Goal: Check status: Check status

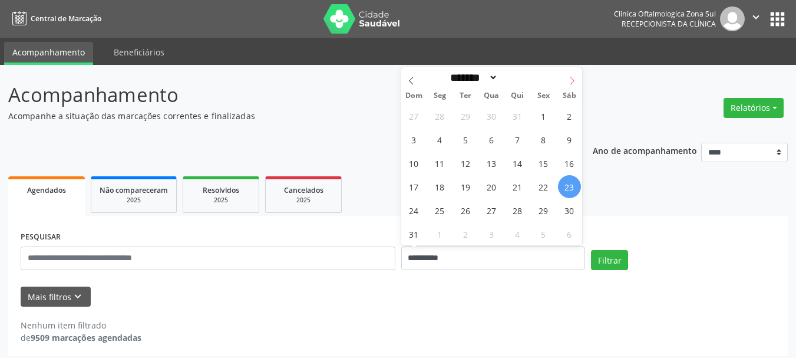
click at [572, 81] on icon at bounding box center [572, 81] width 8 height 8
click at [569, 83] on icon at bounding box center [572, 81] width 8 height 8
select select "*"
click at [496, 210] on span "29" at bounding box center [491, 210] width 23 height 23
type input "**********"
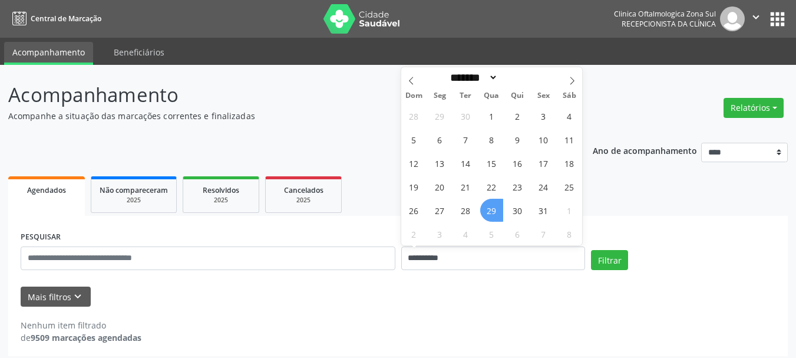
click at [496, 210] on span "29" at bounding box center [491, 210] width 23 height 23
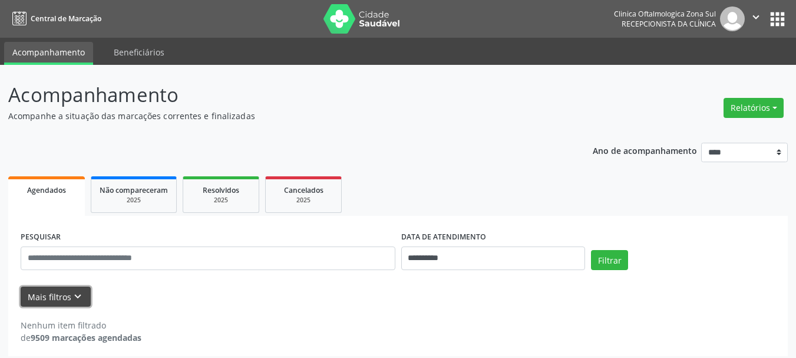
click at [75, 291] on icon "keyboard_arrow_down" at bounding box center [77, 296] width 13 height 13
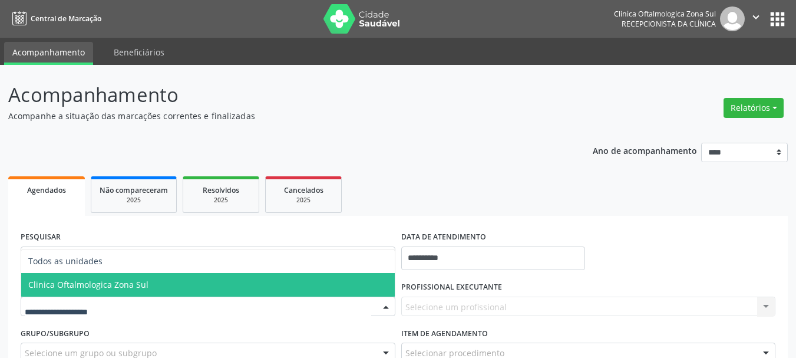
drag, startPoint x: 120, startPoint y: 282, endPoint x: 250, endPoint y: 282, distance: 129.7
click at [121, 282] on span "Clinica Oftalmologica Zona Sul" at bounding box center [88, 284] width 120 height 11
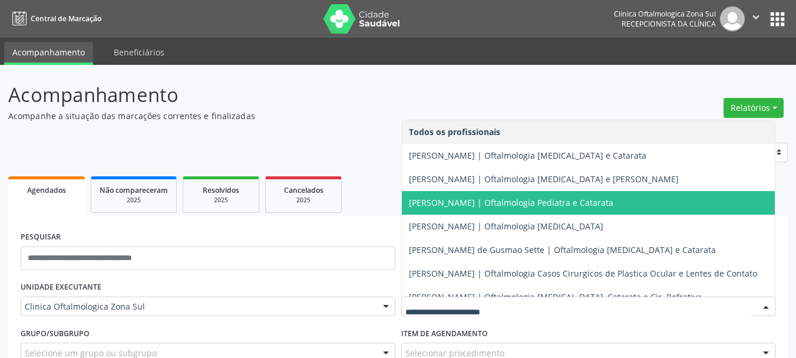
click at [454, 192] on span "[PERSON_NAME] | Oftalmologia Pediatra e Catarata" at bounding box center [589, 203] width 374 height 24
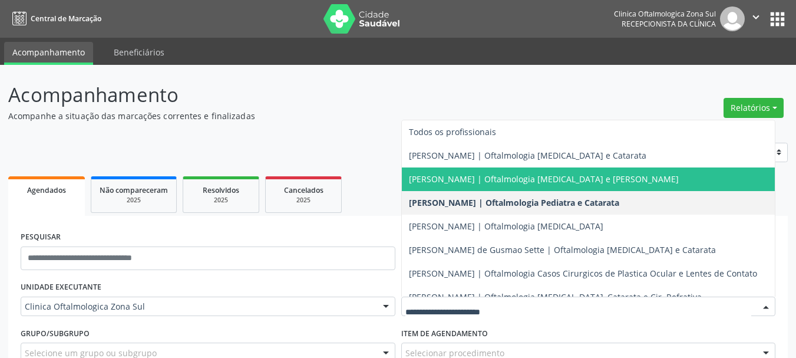
click at [456, 175] on span "[PERSON_NAME] | Oftalmologia [MEDICAL_DATA] e [PERSON_NAME]" at bounding box center [544, 178] width 270 height 11
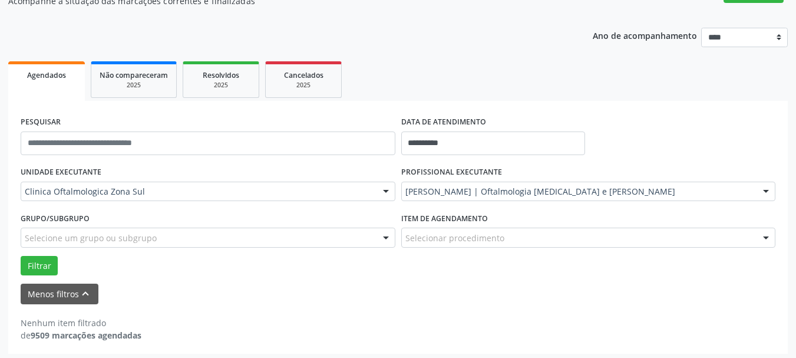
scroll to position [119, 0]
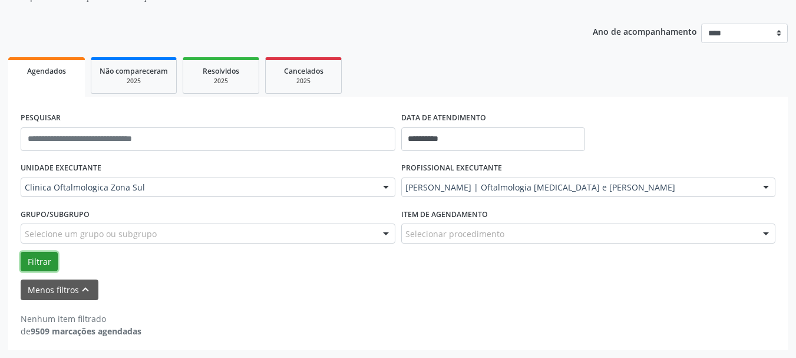
click at [48, 256] on button "Filtrar" at bounding box center [39, 262] width 37 height 20
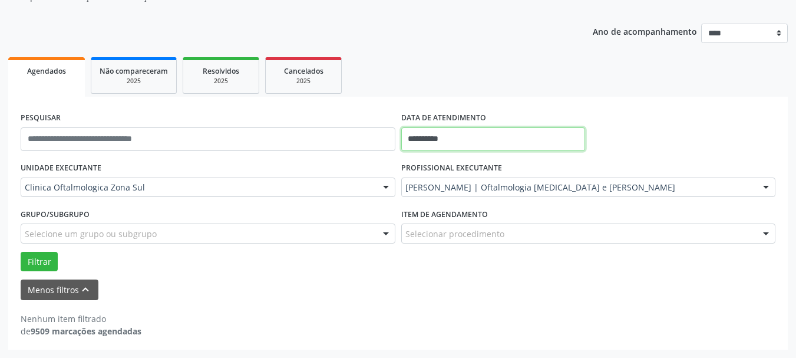
click at [439, 147] on input "**********" at bounding box center [493, 139] width 185 height 24
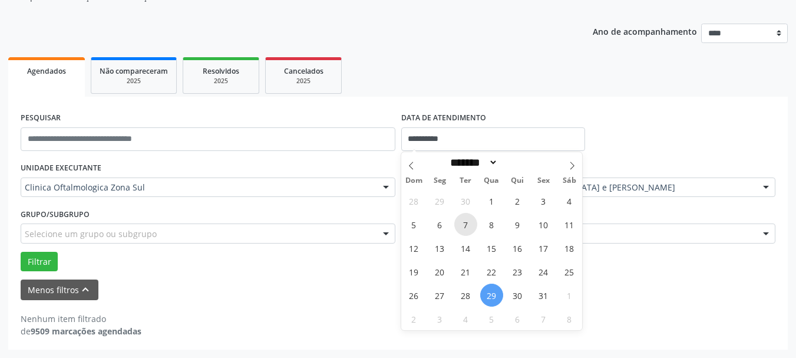
click at [469, 226] on span "7" at bounding box center [466, 224] width 23 height 23
type input "**********"
click at [438, 225] on span "6" at bounding box center [440, 224] width 23 height 23
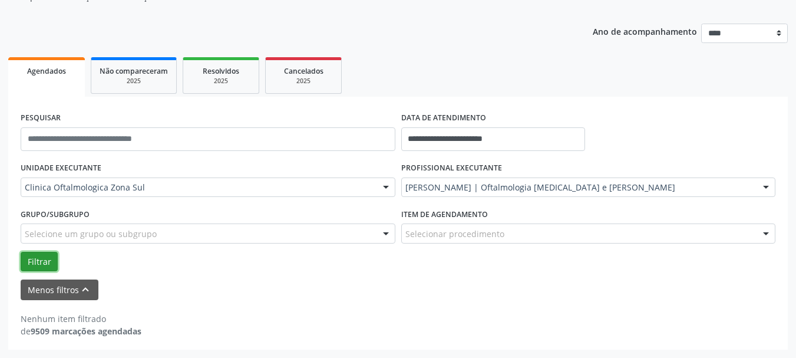
click at [41, 266] on button "Filtrar" at bounding box center [39, 262] width 37 height 20
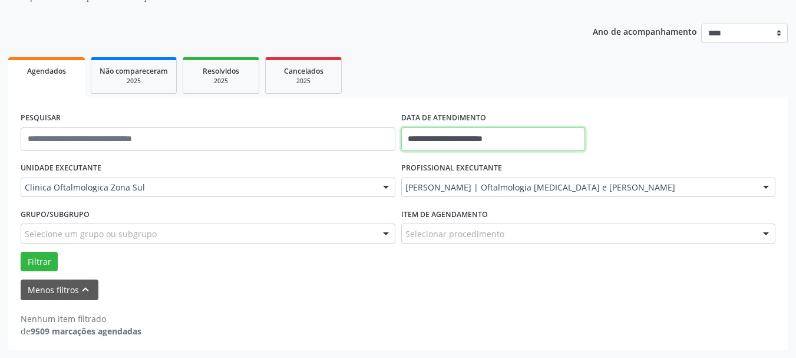
click at [476, 132] on input "**********" at bounding box center [493, 139] width 185 height 24
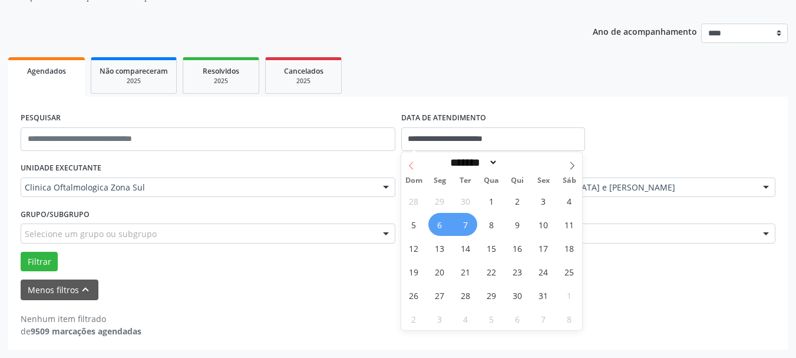
click at [413, 166] on icon at bounding box center [411, 166] width 8 height 8
select select "*"
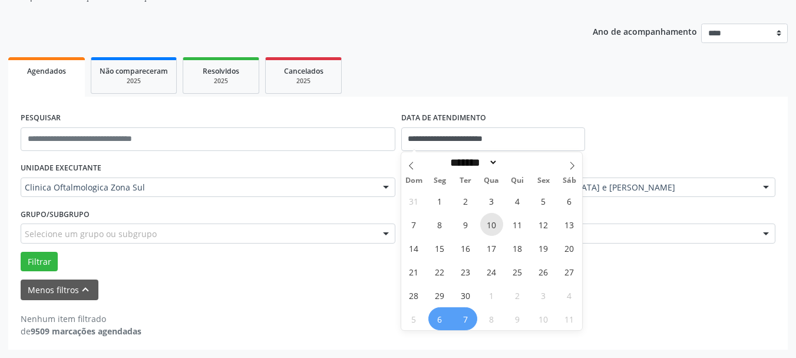
click at [495, 224] on span "10" at bounding box center [491, 224] width 23 height 23
type input "**********"
click at [495, 224] on span "10" at bounding box center [491, 224] width 23 height 23
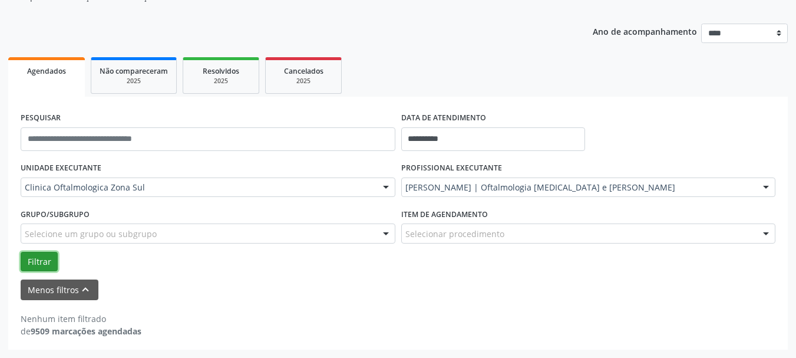
click at [28, 264] on button "Filtrar" at bounding box center [39, 262] width 37 height 20
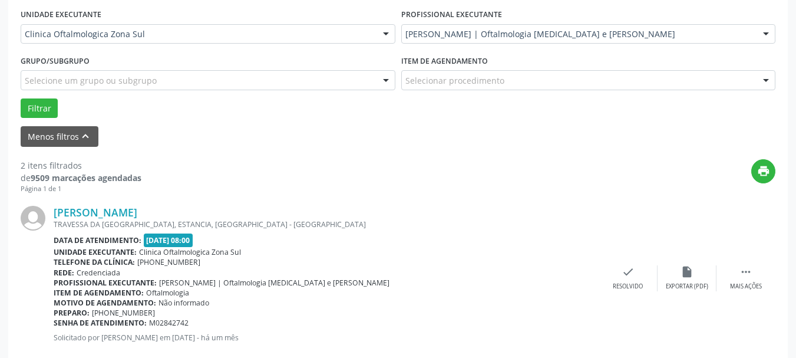
scroll to position [275, 0]
